Goal: Entertainment & Leisure: Consume media (video, audio)

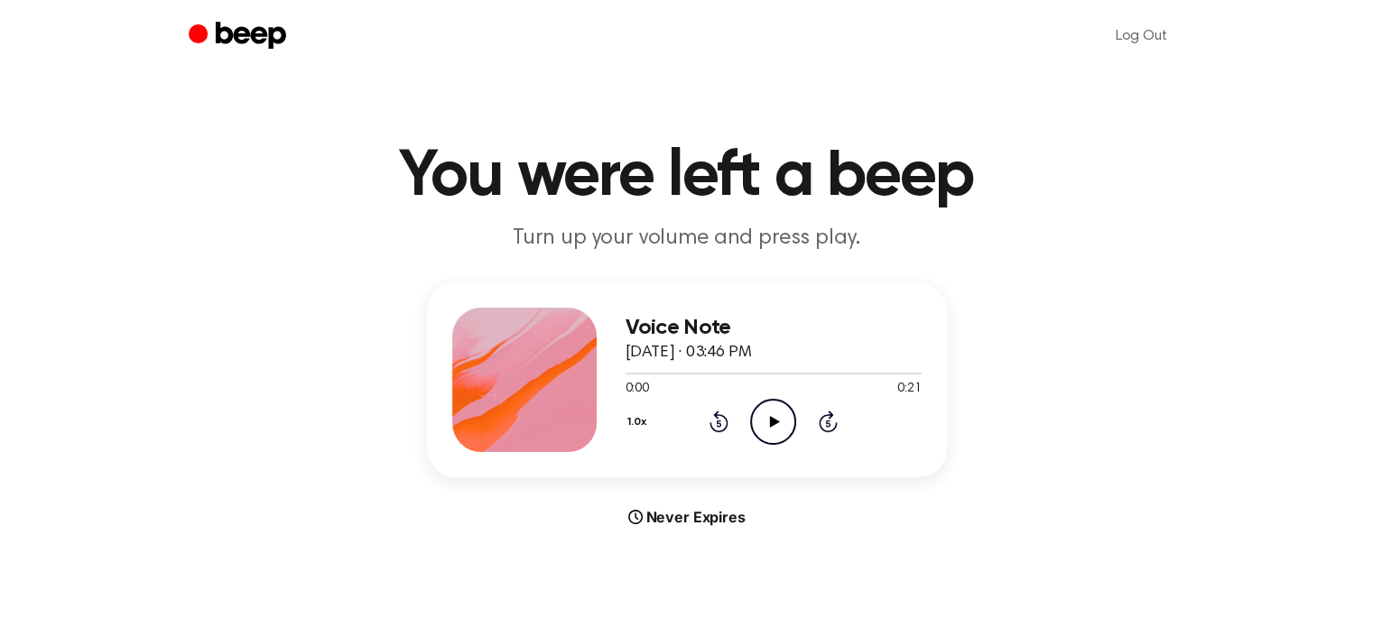
click at [779, 415] on icon "Play Audio" at bounding box center [773, 422] width 46 height 46
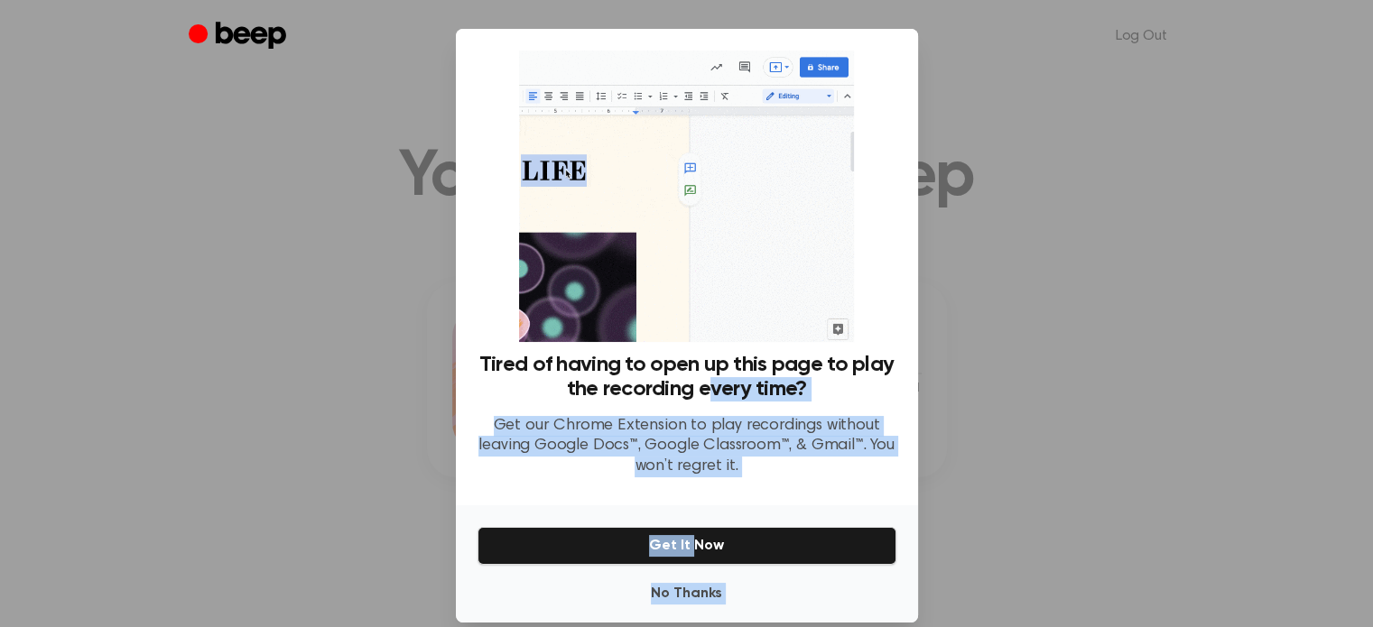
drag, startPoint x: 705, startPoint y: 397, endPoint x: 686, endPoint y: 555, distance: 159.1
click at [686, 555] on div "Tired of having to open up this page to play the recording every time? Get our …" at bounding box center [687, 326] width 462 height 594
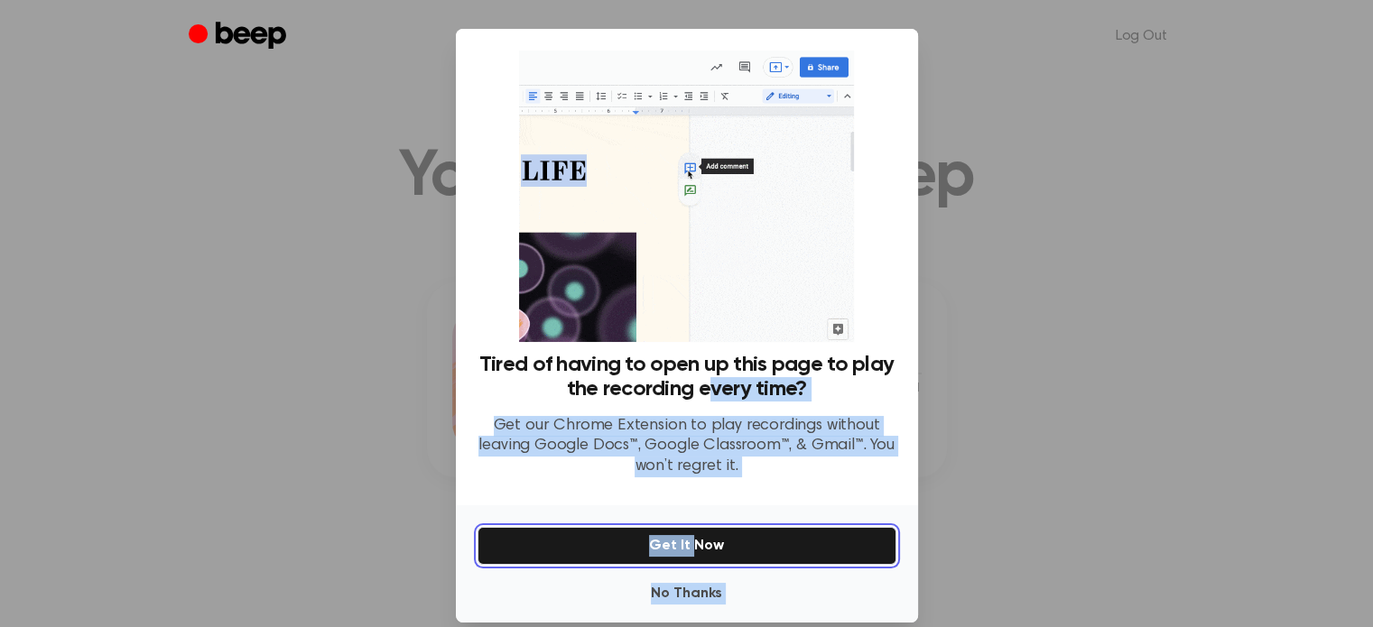
click at [686, 555] on button "Get It Now" at bounding box center [686, 546] width 419 height 38
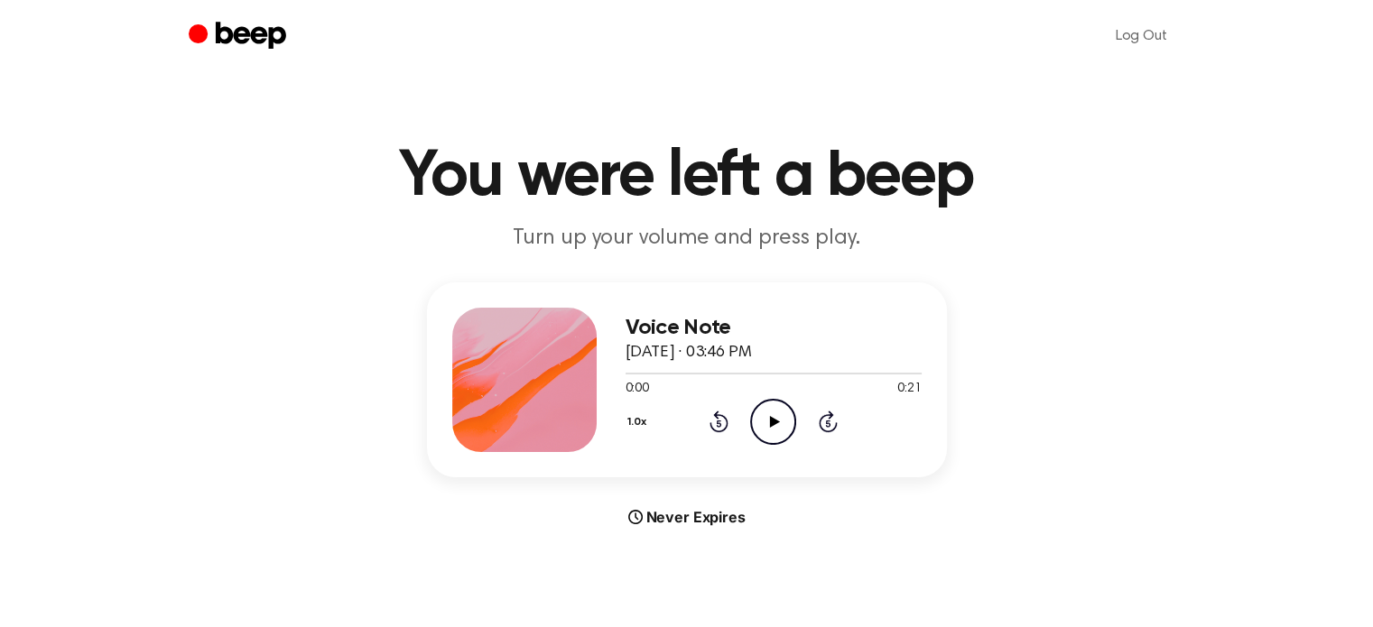
click at [764, 415] on icon "Play Audio" at bounding box center [773, 422] width 46 height 46
click at [755, 415] on icon "Play Audio" at bounding box center [773, 422] width 46 height 46
click at [777, 414] on icon "Play Audio" at bounding box center [773, 422] width 46 height 46
click at [758, 427] on icon "Pause Audio" at bounding box center [773, 422] width 46 height 46
click at [777, 416] on icon "Play Audio" at bounding box center [773, 422] width 46 height 46
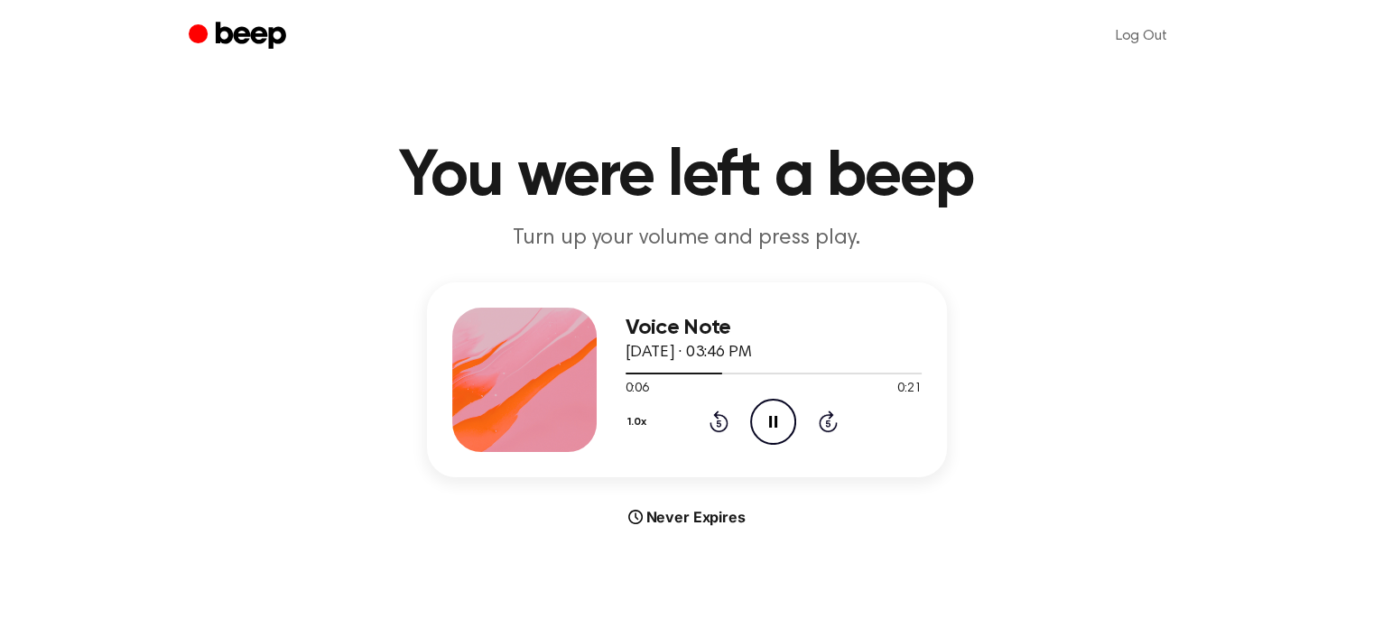
click at [777, 416] on icon "Pause Audio" at bounding box center [773, 422] width 46 height 46
click at [748, 417] on div "1.0x Rewind 5 seconds Play Audio Skip 5 seconds" at bounding box center [773, 422] width 296 height 46
click at [785, 418] on icon "Play Audio" at bounding box center [773, 422] width 46 height 46
click at [761, 410] on icon "Pause Audio" at bounding box center [773, 422] width 46 height 46
click at [783, 414] on icon "Play Audio" at bounding box center [773, 422] width 46 height 46
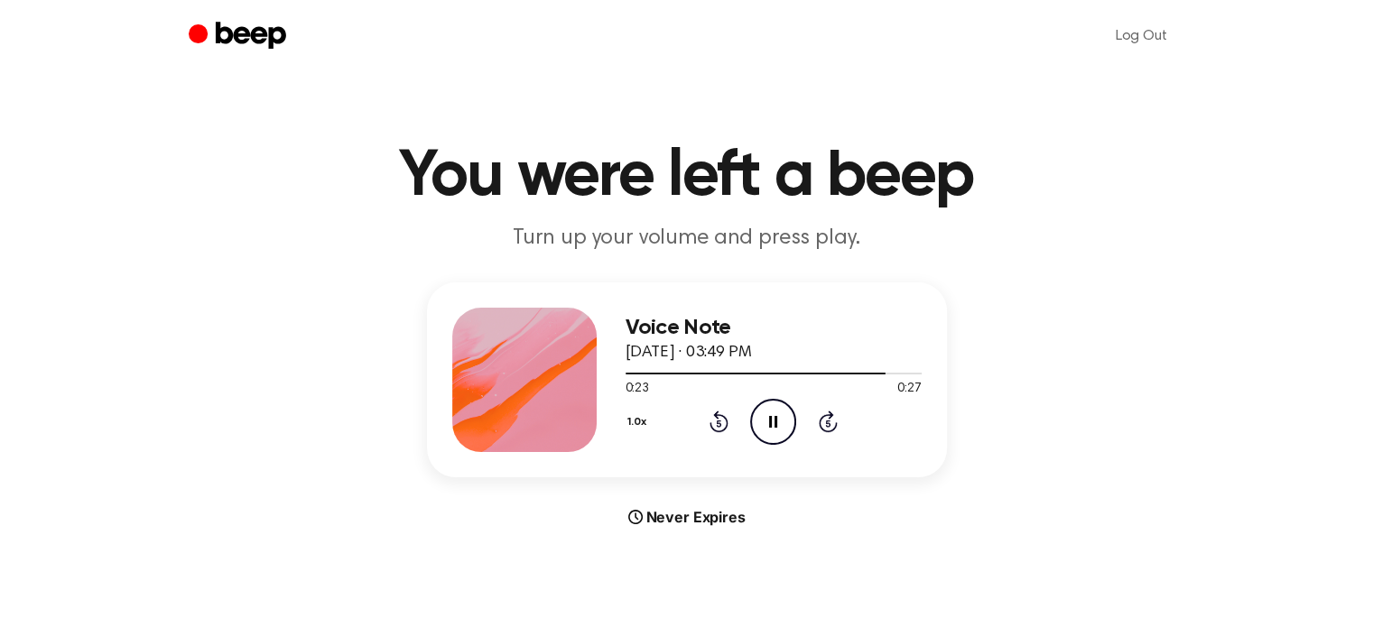
click at [775, 416] on icon at bounding box center [773, 422] width 8 height 12
click at [764, 409] on icon "Play Audio" at bounding box center [773, 422] width 46 height 46
click at [755, 426] on icon "Pause Audio" at bounding box center [773, 422] width 46 height 46
click at [771, 436] on icon "Play Audio" at bounding box center [773, 422] width 46 height 46
click at [757, 420] on icon "Play Audio" at bounding box center [773, 422] width 46 height 46
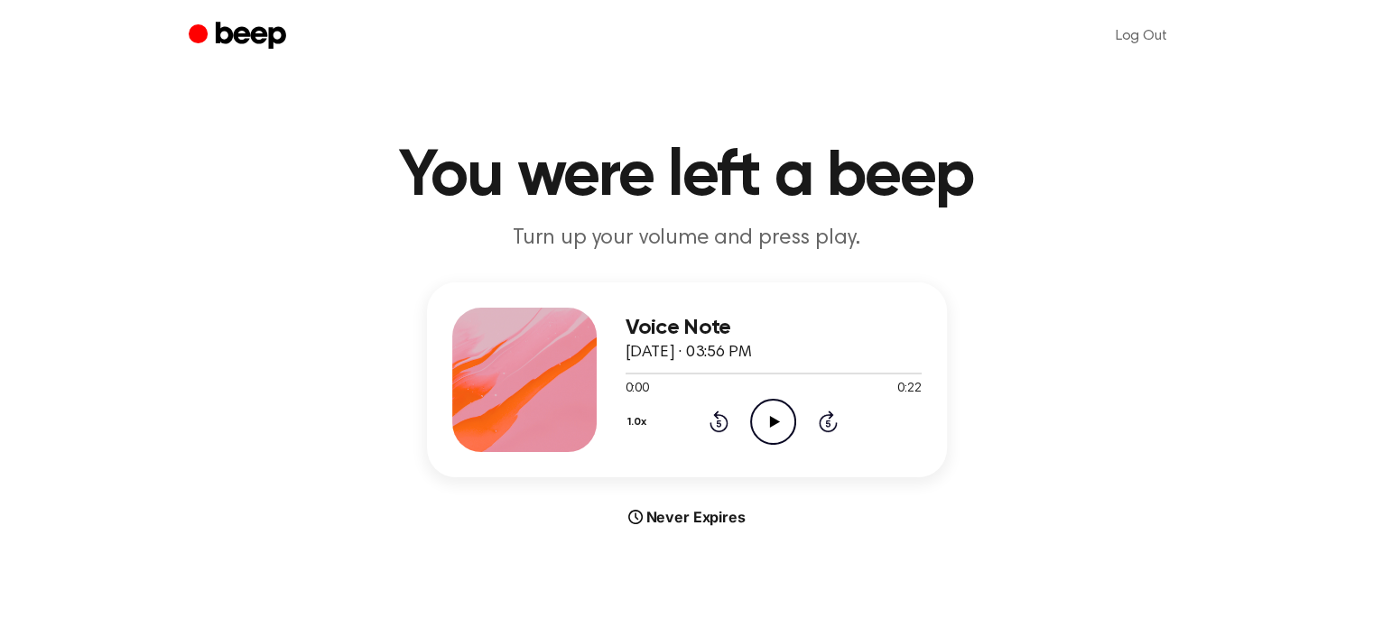
click at [751, 418] on circle at bounding box center [773, 422] width 44 height 44
click at [772, 418] on icon "Pause Audio" at bounding box center [773, 422] width 46 height 46
click at [772, 418] on icon at bounding box center [775, 422] width 10 height 12
drag, startPoint x: 664, startPoint y: 375, endPoint x: 560, endPoint y: 370, distance: 104.8
click at [560, 370] on div "Voice Note August 16, 2025 · 03:56 PM 0:11 0:22 Your browser does not support t…" at bounding box center [687, 379] width 520 height 195
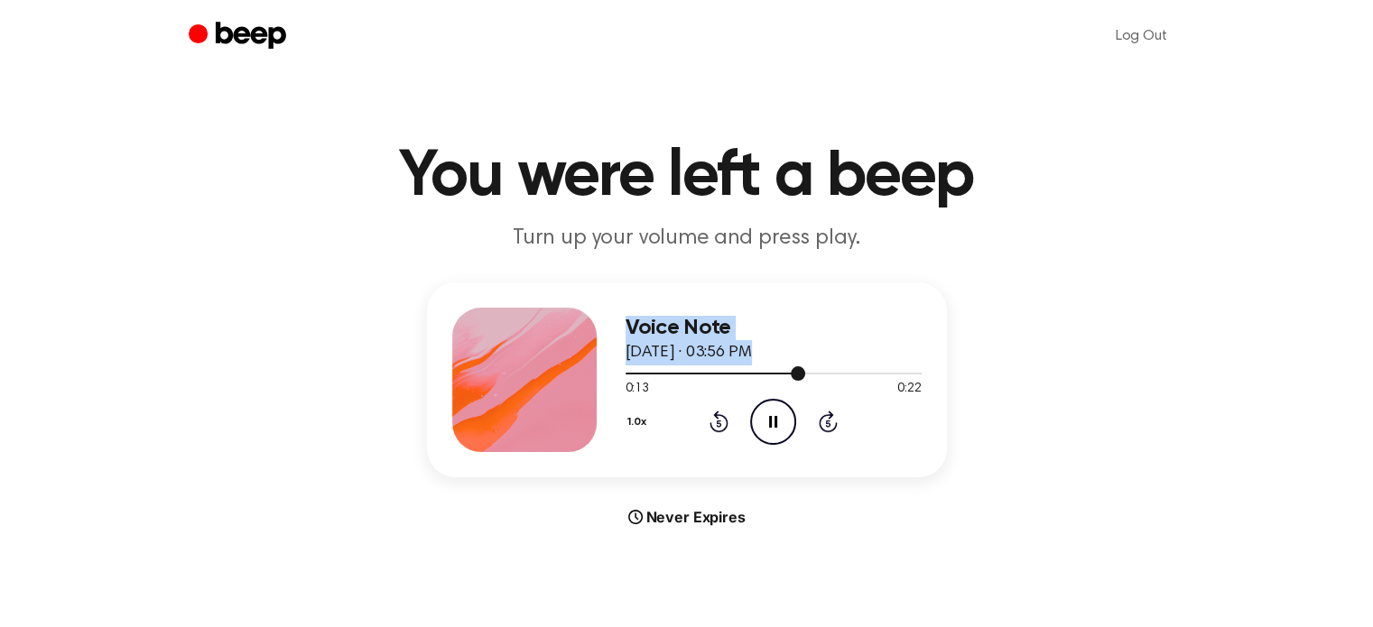
click at [628, 369] on div at bounding box center [773, 373] width 296 height 14
click at [770, 414] on icon "Pause Audio" at bounding box center [773, 422] width 46 height 46
click at [775, 431] on icon "Play Audio" at bounding box center [773, 422] width 46 height 46
click at [768, 412] on icon "Pause Audio" at bounding box center [773, 422] width 46 height 46
click at [779, 421] on icon "Play Audio" at bounding box center [773, 422] width 46 height 46
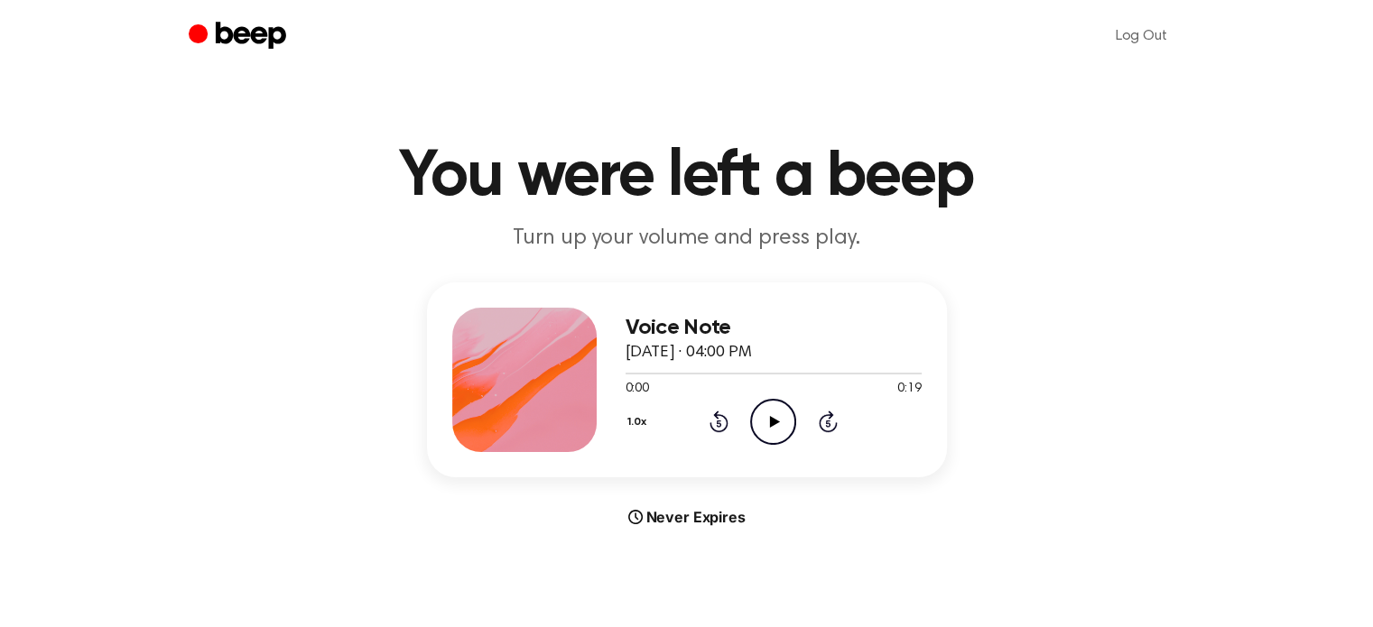
click at [766, 414] on icon "Play Audio" at bounding box center [773, 422] width 46 height 46
click at [768, 421] on icon "Pause Audio" at bounding box center [773, 422] width 46 height 46
click at [716, 431] on icon at bounding box center [718, 422] width 19 height 22
click at [766, 422] on icon "Play Audio" at bounding box center [773, 422] width 46 height 46
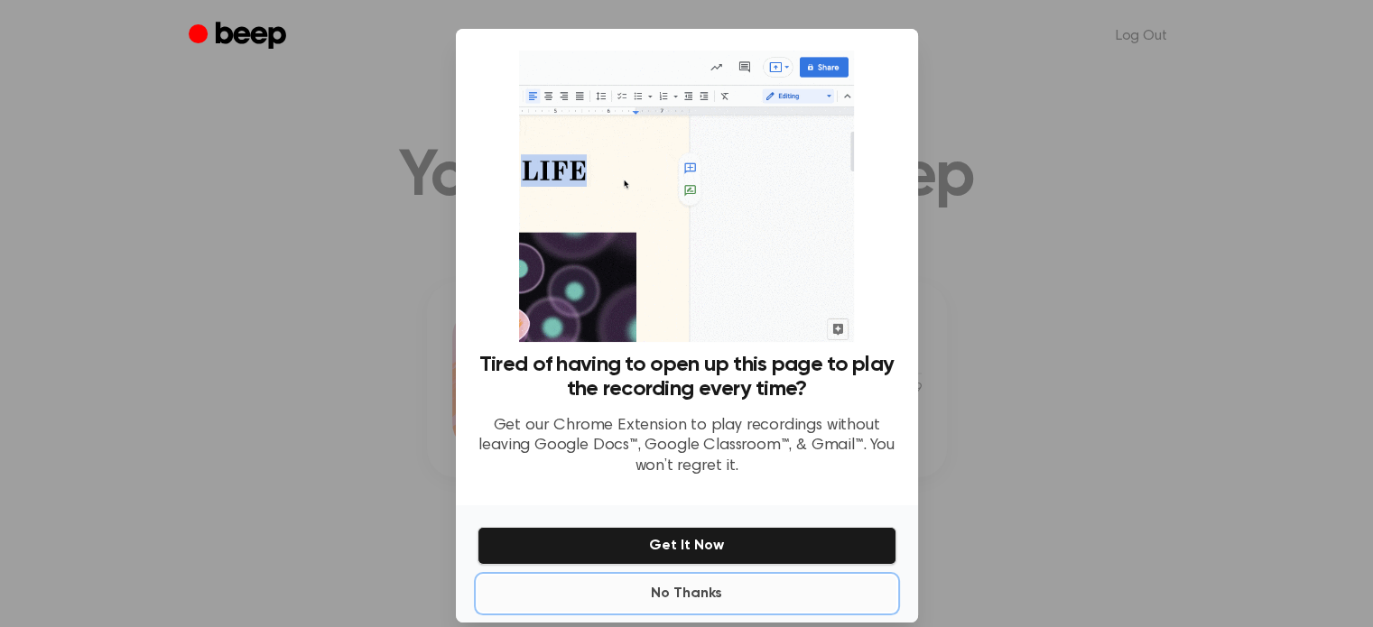
click at [661, 596] on button "No Thanks" at bounding box center [686, 594] width 419 height 36
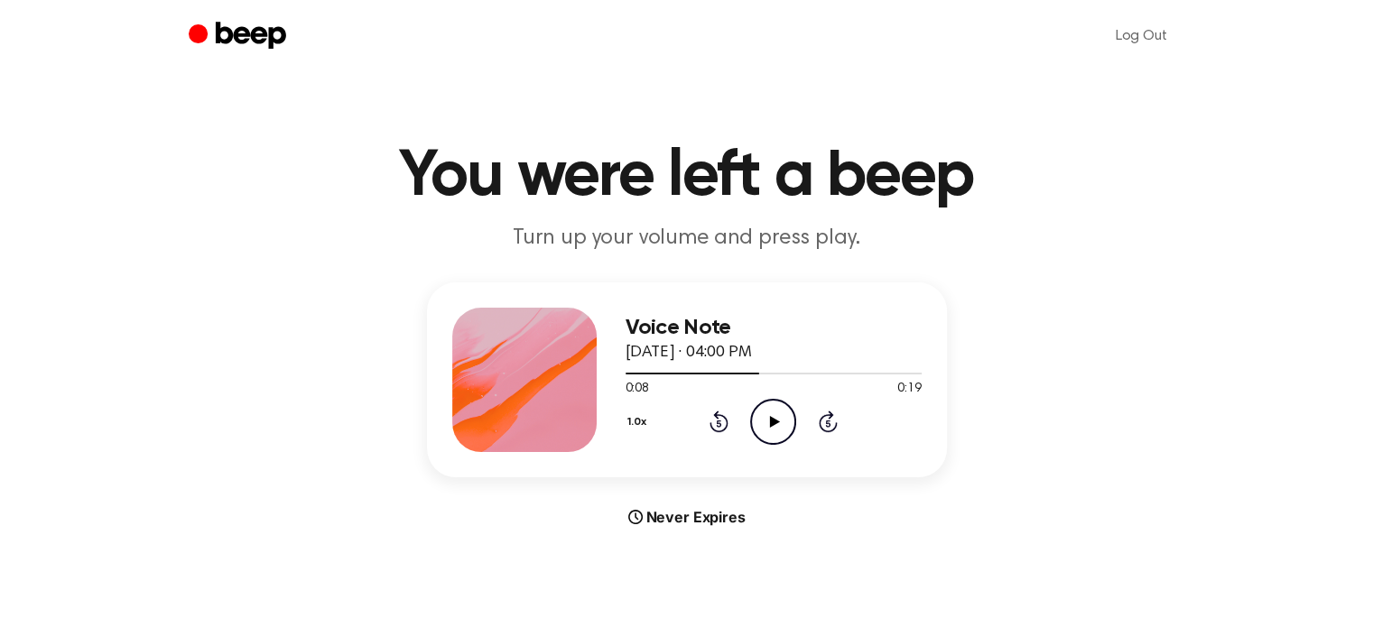
click at [755, 429] on icon "Play Audio" at bounding box center [773, 422] width 46 height 46
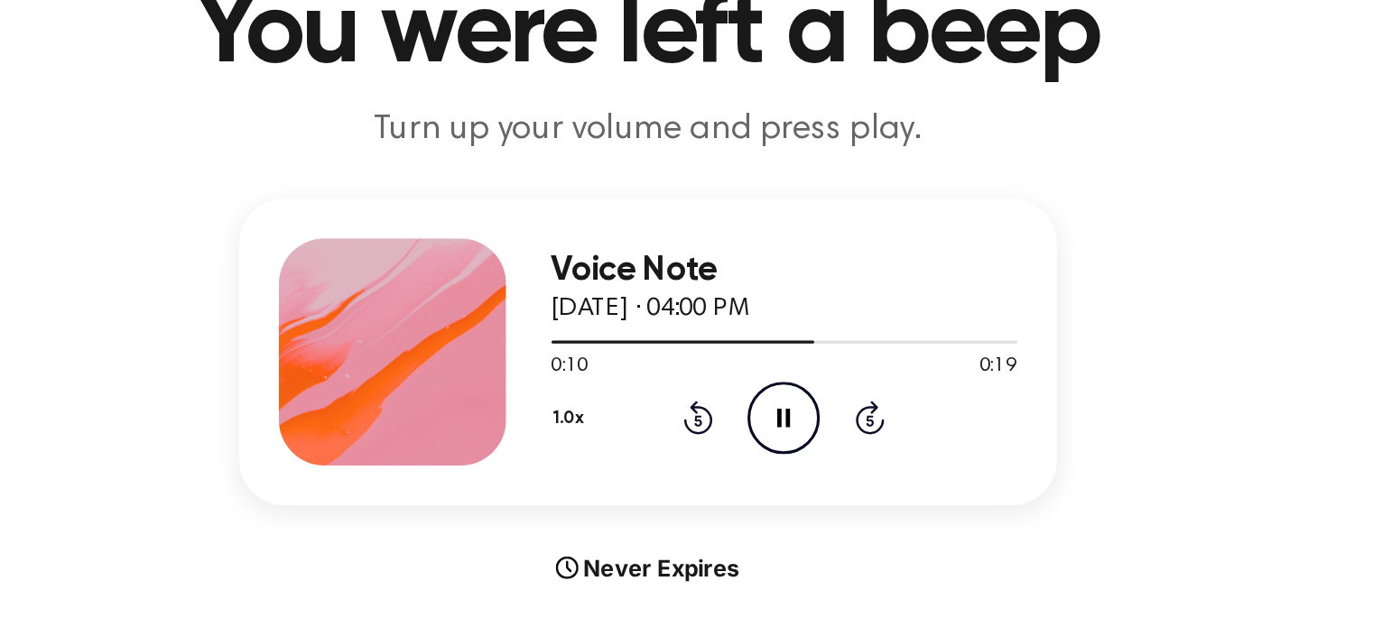
click at [778, 415] on icon "Pause Audio" at bounding box center [773, 422] width 46 height 46
click at [771, 430] on icon "Play Audio" at bounding box center [773, 422] width 46 height 46
click at [759, 431] on icon "Pause Audio" at bounding box center [773, 422] width 46 height 46
click at [768, 404] on icon "Play Audio" at bounding box center [773, 422] width 46 height 46
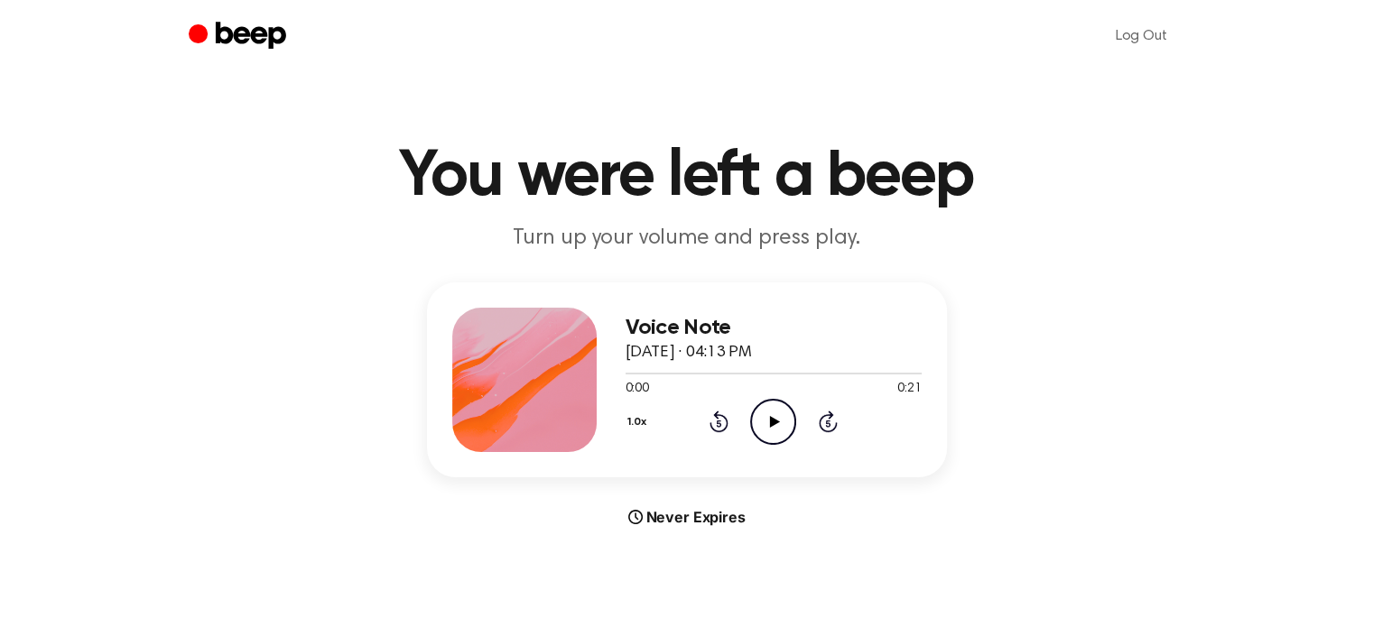
click at [772, 410] on icon "Play Audio" at bounding box center [773, 422] width 46 height 46
click at [712, 425] on icon "Rewind 5 seconds" at bounding box center [719, 421] width 20 height 23
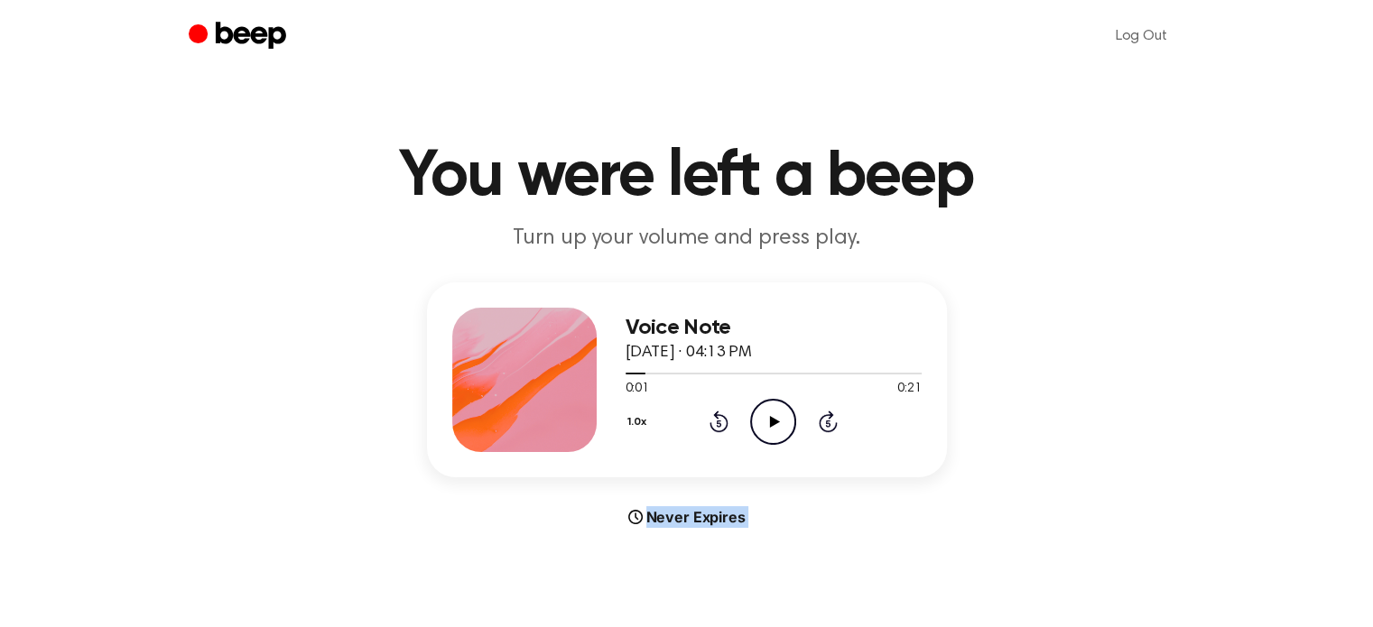
click at [712, 425] on icon "Rewind 5 seconds" at bounding box center [719, 421] width 20 height 23
click at [769, 415] on icon "Play Audio" at bounding box center [773, 422] width 46 height 46
click at [764, 422] on icon "Pause Audio" at bounding box center [773, 422] width 46 height 46
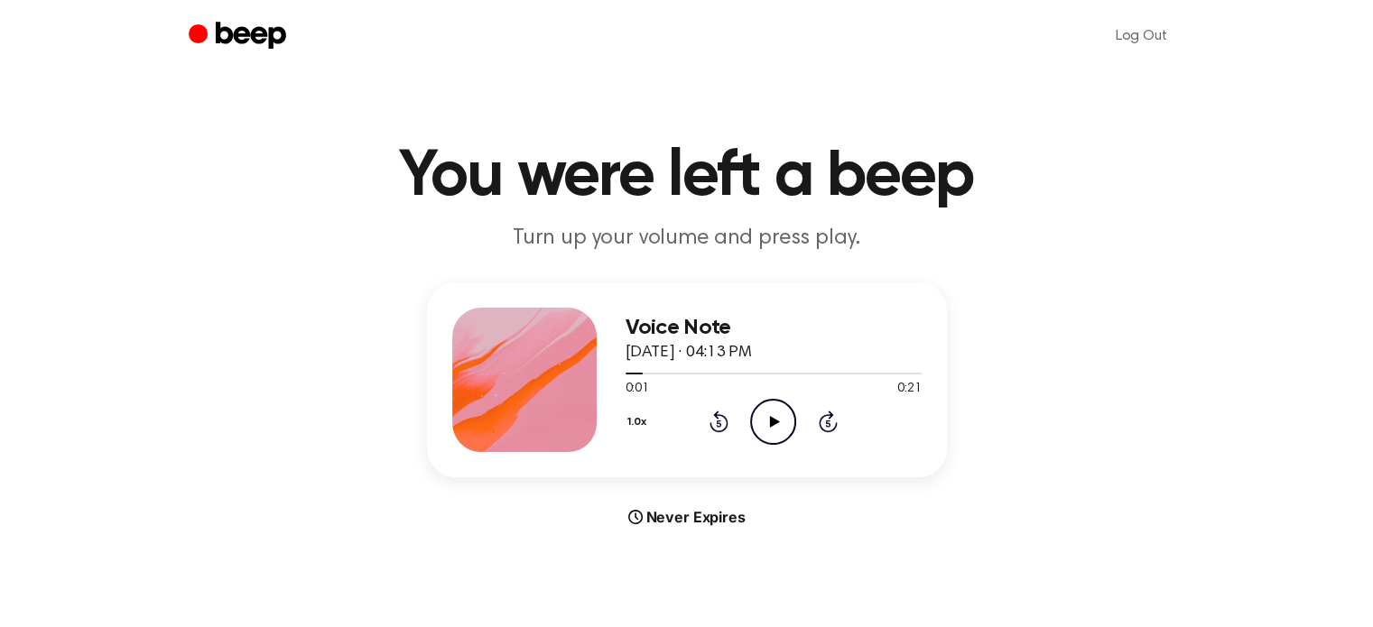
click at [722, 416] on div "1.0x Rewind 5 seconds Play Audio Skip 5 seconds" at bounding box center [773, 422] width 296 height 46
click at [722, 416] on icon at bounding box center [718, 422] width 19 height 22
click at [765, 415] on icon "Play Audio" at bounding box center [773, 422] width 46 height 46
click at [780, 412] on icon "Play Audio" at bounding box center [773, 422] width 46 height 46
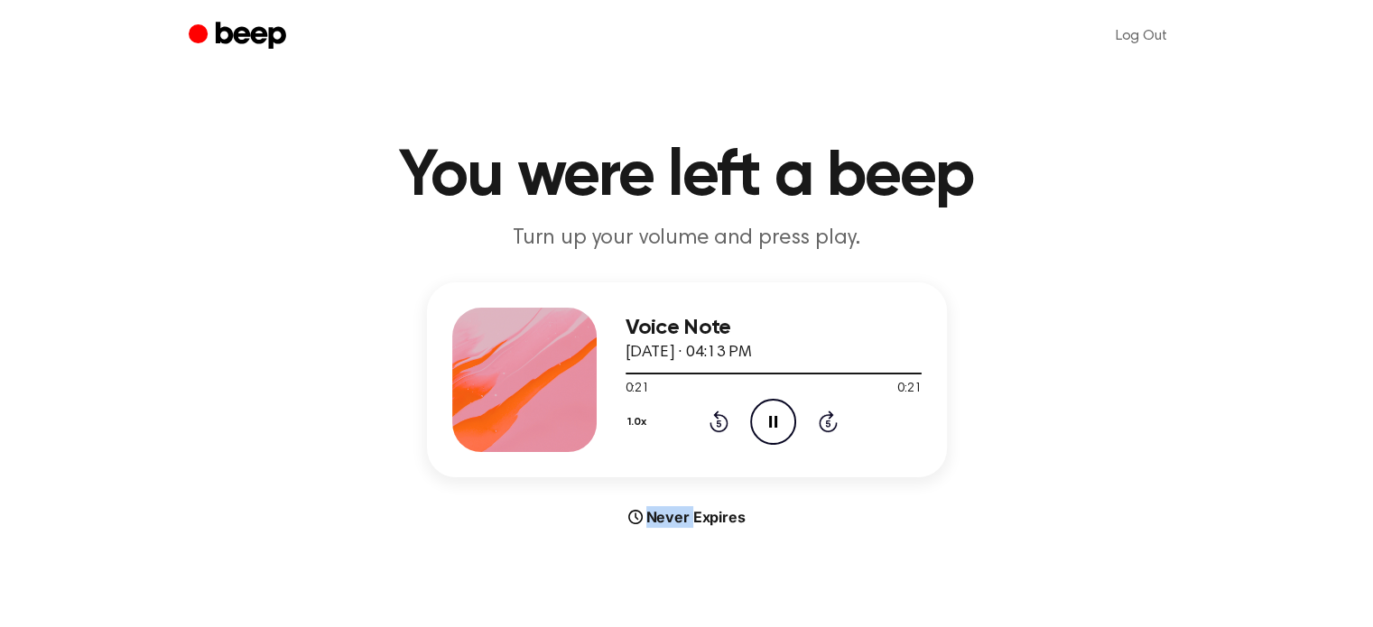
click at [780, 412] on icon "Pause Audio" at bounding box center [773, 422] width 46 height 46
click at [780, 412] on icon "Play Audio" at bounding box center [773, 422] width 46 height 46
click at [786, 404] on icon "Pause Audio" at bounding box center [773, 422] width 46 height 46
click at [786, 407] on icon "Play Audio" at bounding box center [773, 422] width 46 height 46
click at [764, 403] on icon "Play Audio" at bounding box center [773, 422] width 46 height 46
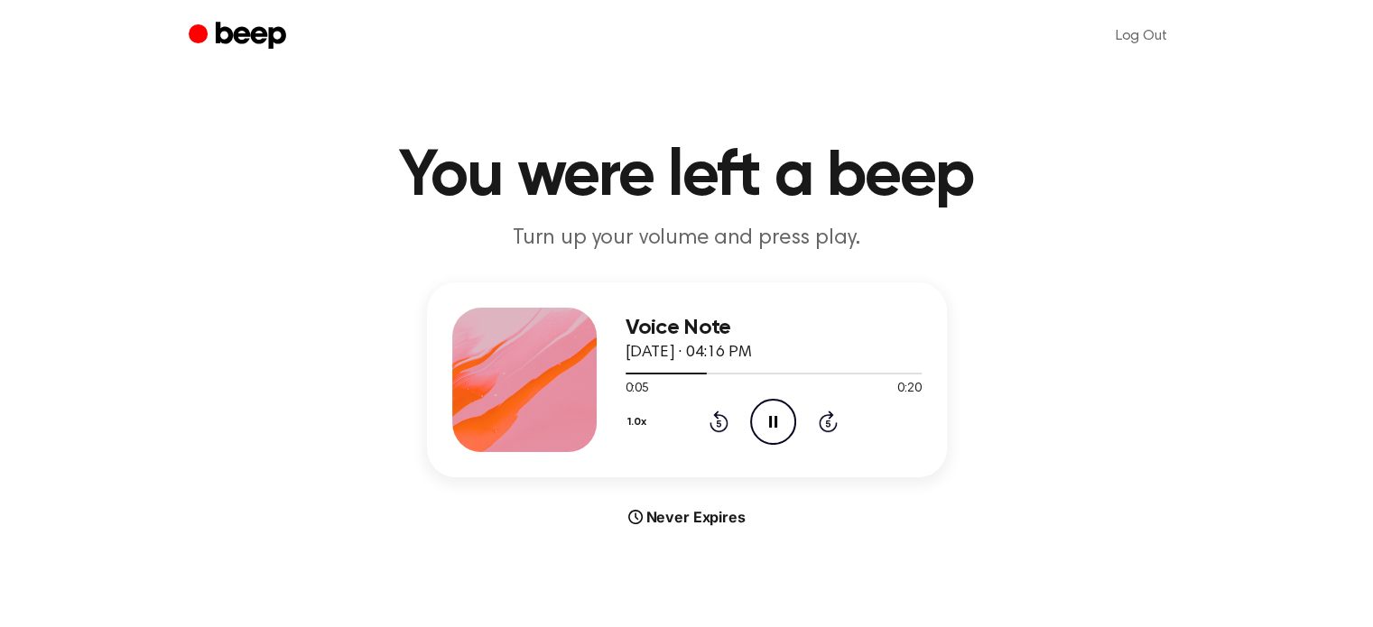
click at [761, 403] on icon "Pause Audio" at bounding box center [773, 422] width 46 height 46
click at [776, 411] on icon "Play Audio" at bounding box center [773, 422] width 46 height 46
click at [768, 435] on icon "Play Audio" at bounding box center [773, 422] width 46 height 46
